Goal: Transaction & Acquisition: Purchase product/service

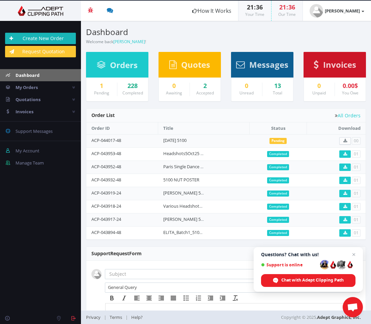
click at [39, 36] on link "Create New Order" at bounding box center [40, 38] width 71 height 11
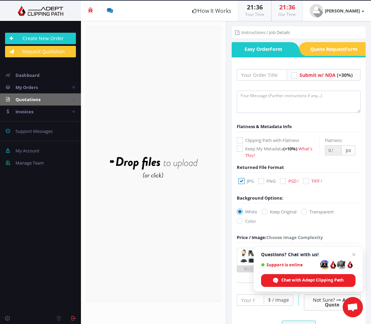
click at [25, 99] on span "Quotations" at bounding box center [28, 100] width 25 height 6
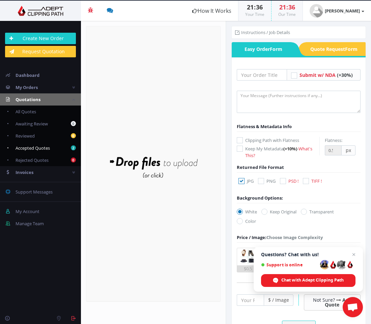
click at [28, 149] on span "Accepted Quotes" at bounding box center [33, 148] width 34 height 6
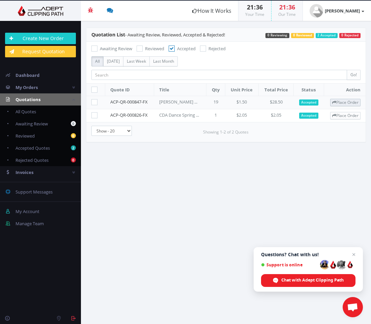
click at [346, 101] on link "Place Order" at bounding box center [346, 102] width 30 height 7
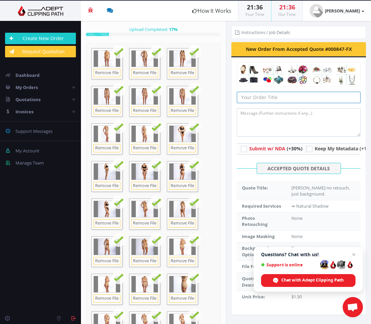
click at [277, 96] on input "text" at bounding box center [299, 97] width 124 height 11
type input "Elita 62 Batch 2 5100"
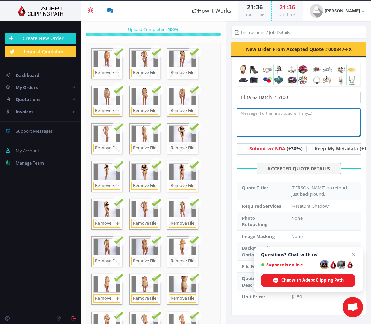
click at [295, 125] on textarea at bounding box center [299, 122] width 124 height 28
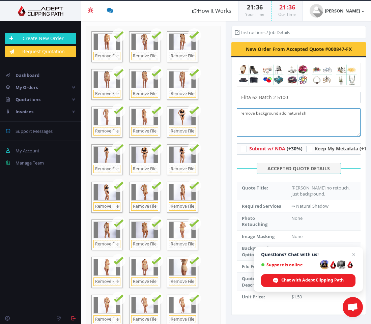
type textarea "remove background add natural sha"
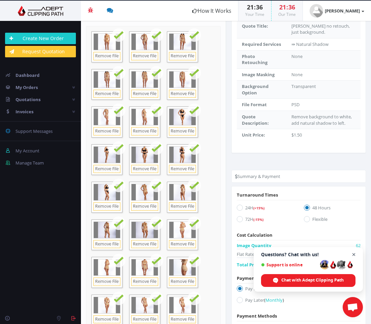
scroll to position [164, 0]
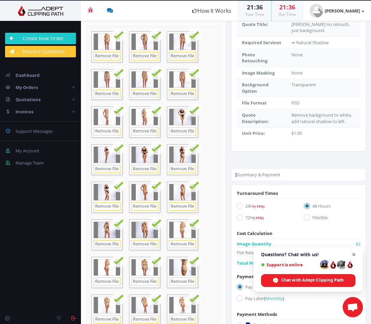
click at [354, 255] on span "Close chat" at bounding box center [354, 255] width 8 height 8
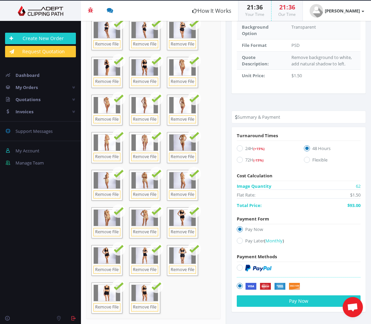
scroll to position [501, 0]
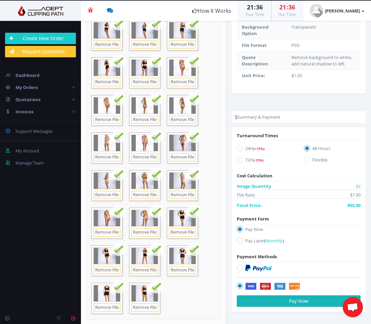
click at [297, 304] on button "Pay Now" at bounding box center [299, 301] width 124 height 11
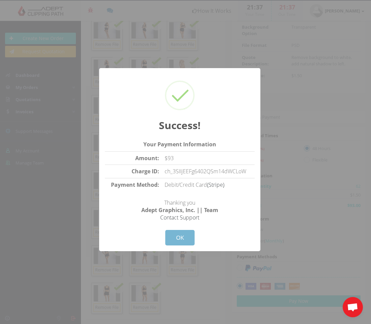
click at [180, 237] on button "OK" at bounding box center [179, 238] width 29 height 16
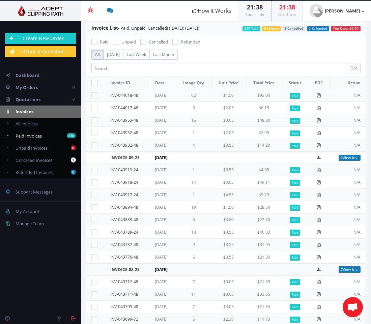
click at [31, 136] on span "Paid Invoices" at bounding box center [29, 136] width 26 height 6
checkbox input "true"
click at [317, 95] on icon at bounding box center [319, 96] width 4 height 4
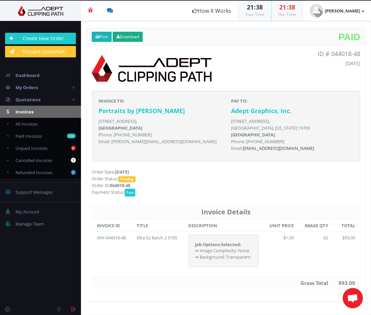
click at [102, 36] on link "Print" at bounding box center [102, 37] width 20 height 10
